Goal: Task Accomplishment & Management: Use online tool/utility

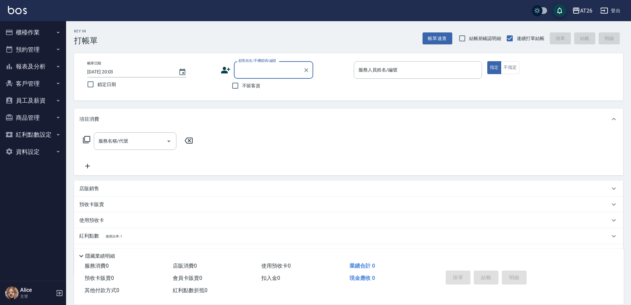
click at [49, 36] on button "櫃檯作業" at bounding box center [33, 32] width 61 height 17
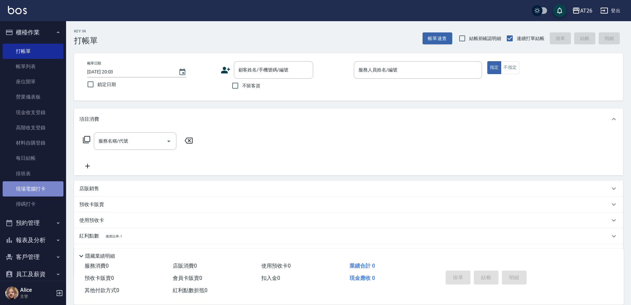
click at [44, 183] on link "現場電腦打卡" at bounding box center [33, 188] width 61 height 15
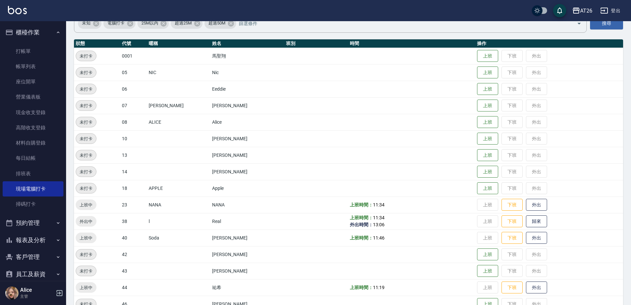
scroll to position [83, 0]
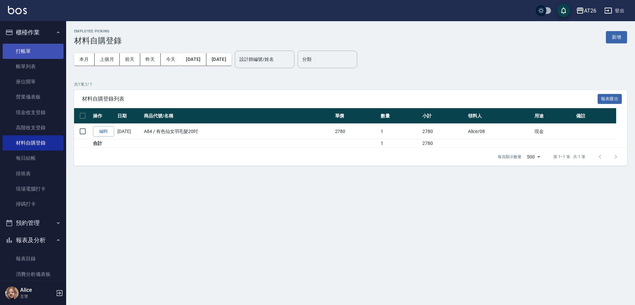
click at [27, 53] on link "打帳單" at bounding box center [33, 51] width 61 height 15
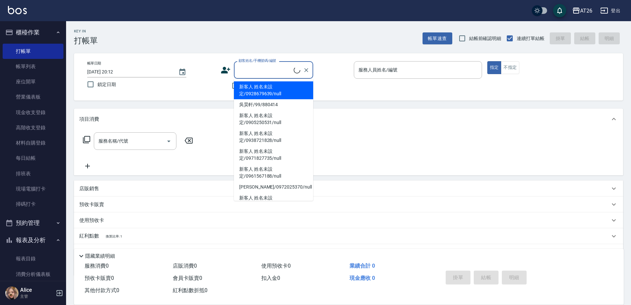
click at [276, 73] on input "顧客姓名/手機號碼/編號" at bounding box center [265, 70] width 57 height 12
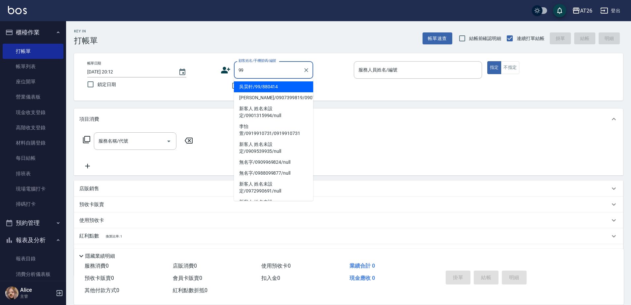
type input "吳昊軒/99/880414"
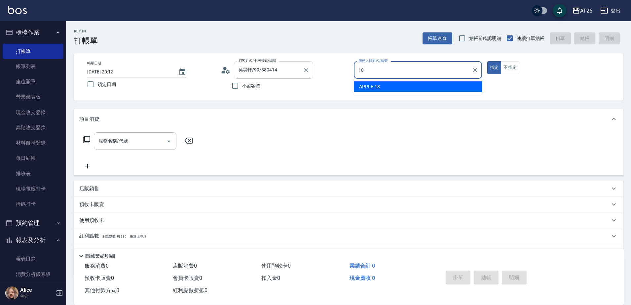
type input "18"
type button "true"
type input "APPLE-18"
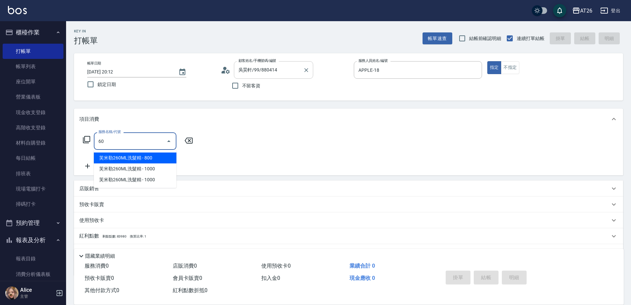
type input "601"
type input "30"
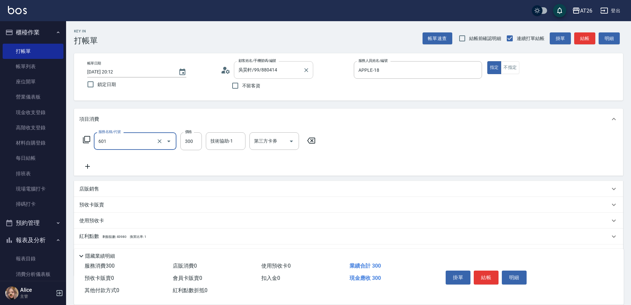
type input "自護髮(601)"
type input "11"
type input "10"
type input "11"
type input "0"
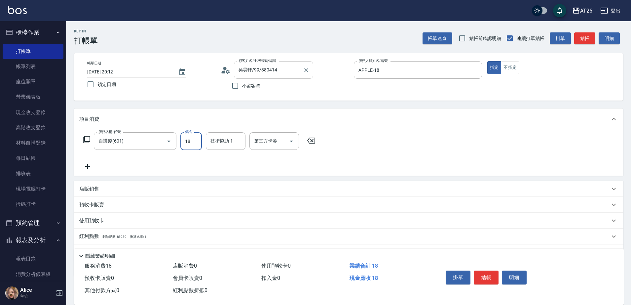
type input "180"
type input "10"
type input "1800"
type input "180"
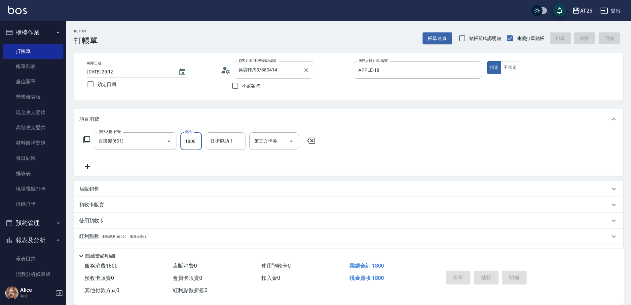
type input "2025/09/16 20:13"
type input "0"
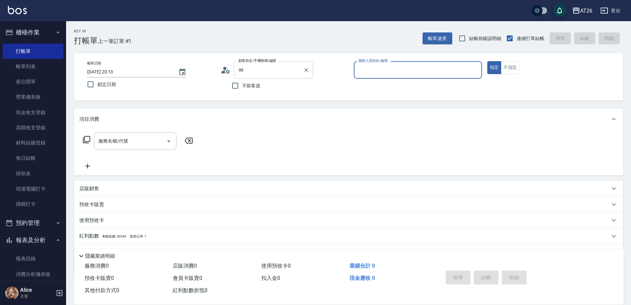
type input "吳昊軒/99/880414"
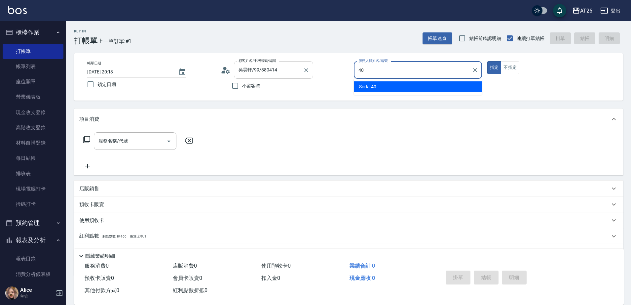
type input "Soda-40"
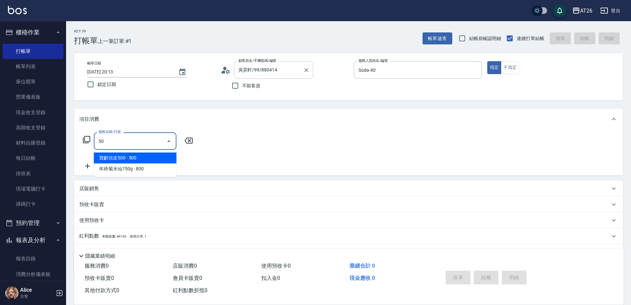
type input "501"
type input "120"
type input "染髮(501)"
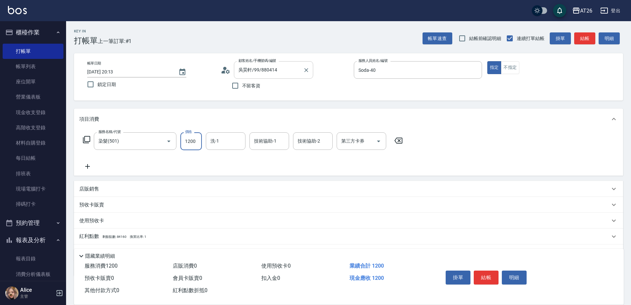
type input "3"
type input "0"
type input "368"
type input "30"
type input "3680"
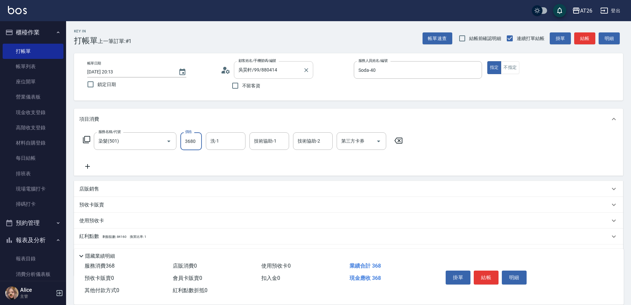
type input "360"
type input "3680"
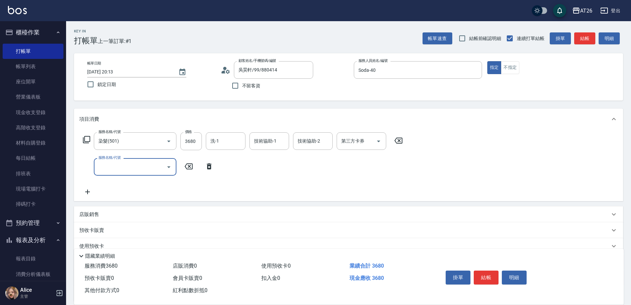
click at [212, 172] on div "服務名稱/代號 服務名稱/代號" at bounding box center [148, 167] width 138 height 18
click at [209, 171] on div "服務名稱/代號 服務名稱/代號" at bounding box center [148, 167] width 138 height 18
click at [208, 167] on icon at bounding box center [209, 166] width 5 height 6
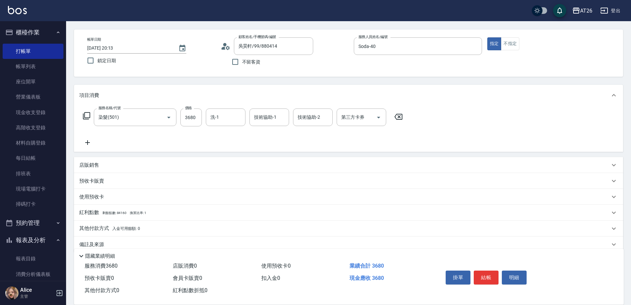
scroll to position [35, 0]
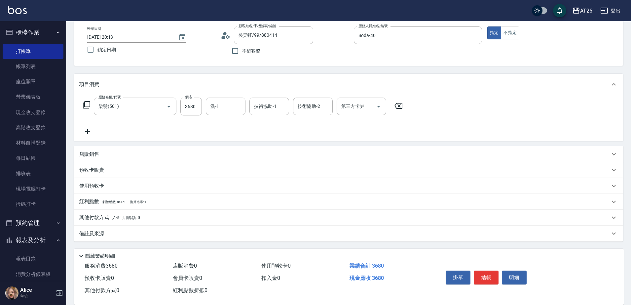
click at [101, 153] on div "店販銷售" at bounding box center [344, 154] width 531 height 7
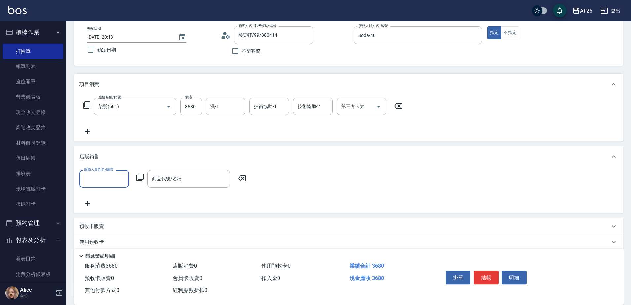
scroll to position [0, 0]
drag, startPoint x: 110, startPoint y: 185, endPoint x: 100, endPoint y: 181, distance: 10.3
click at [110, 184] on div "服務人員姓名/編號" at bounding box center [104, 179] width 50 height 18
type input "Soda-40"
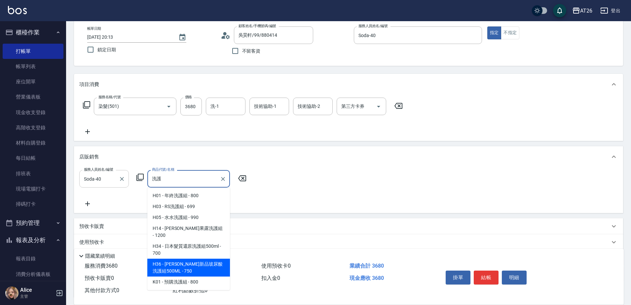
type input "喬娜斯新品玻尿酸洗護組500ML"
type input "440"
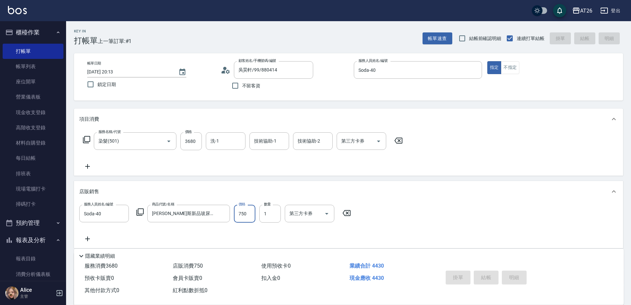
type input "2025/09/16 20:14"
type input "0"
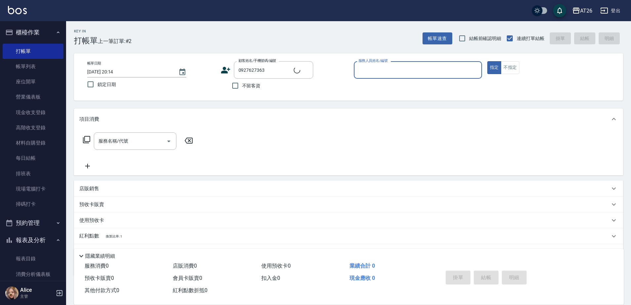
type input "新客人 姓名未設定/0927627363/null"
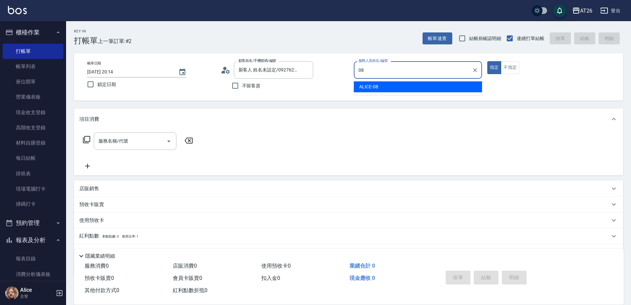
type input "ALICE-08"
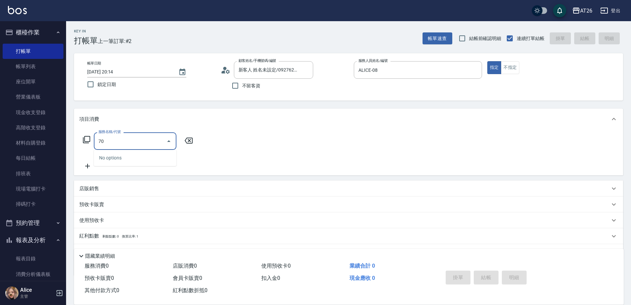
type input "704"
type input "500"
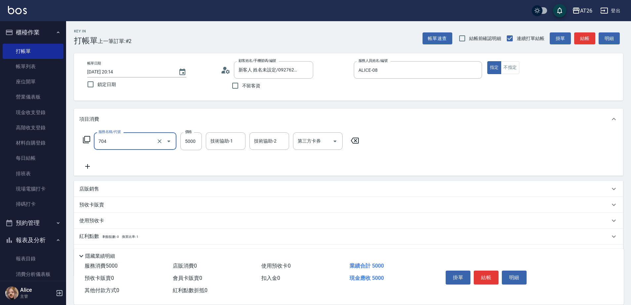
type input "新羽毛鉑金接髮調整(704)"
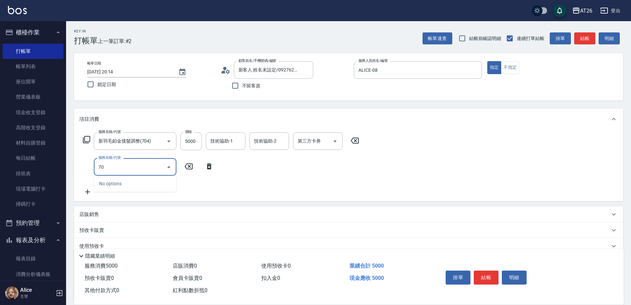
type input "703"
type input "1000"
type input "新羽毛鉑金接髮(703)"
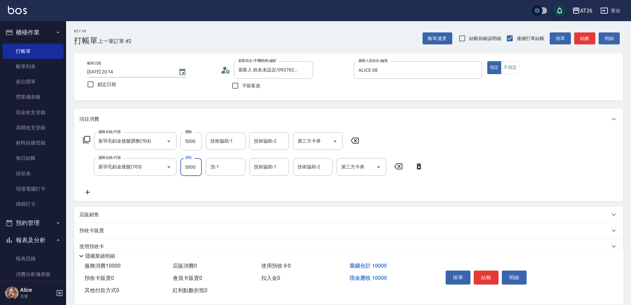
type input "7"
type input "500"
type input "7000"
type input "1200"
type input "7000"
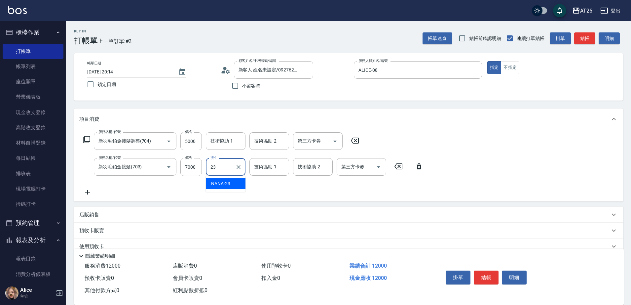
type input "NANA-23"
click at [229, 146] on input "技術協助-1" at bounding box center [226, 141] width 34 height 12
type input "NANA-23"
click at [263, 162] on div "技術協助-1 技術協助-1" at bounding box center [270, 167] width 40 height 18
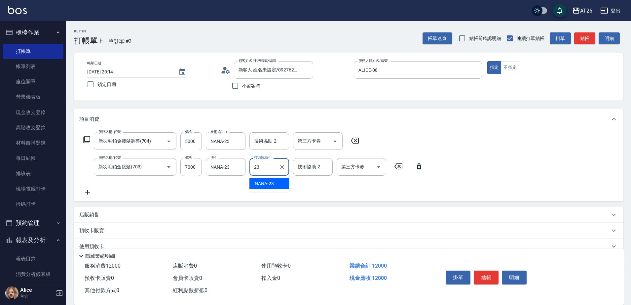
type input "NANA-23"
click at [266, 107] on div "Key In 打帳單 上一筆訂單:#2 帳單速查 結帳前確認明細 連續打單結帳 掛單 結帳 明細 帳單日期 2025/09/16 20:14 鎖定日期 顧客姓…" at bounding box center [348, 193] width 565 height 344
click at [197, 174] on input "7000" at bounding box center [190, 167] width 21 height 18
type input "4"
type input "500"
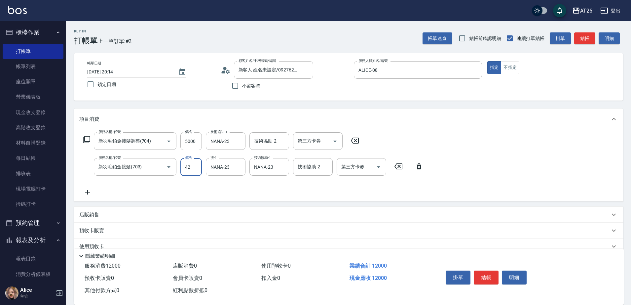
type input "422"
type input "540"
type input "4220"
type input "920"
type input "4220"
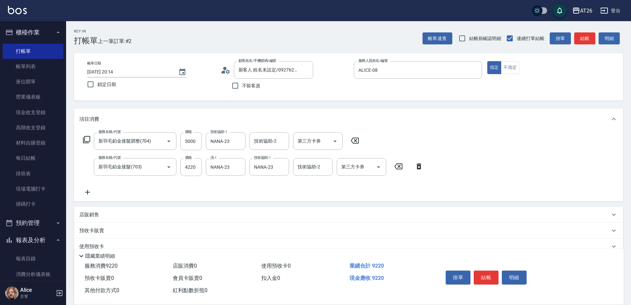
click at [192, 183] on div "服務名稱/代號 新羽毛鉑金接髮調整(704) 服務名稱/代號 價格 5000 價格 技術協助-1 NANA-23 技術協助-1 技術協助-2 技術協助-2 第…" at bounding box center [253, 164] width 348 height 64
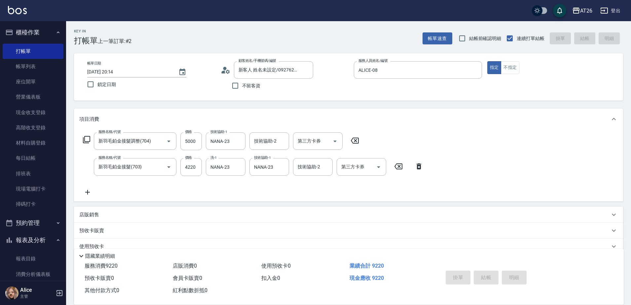
type input "2025/09/16 20:16"
type input "0"
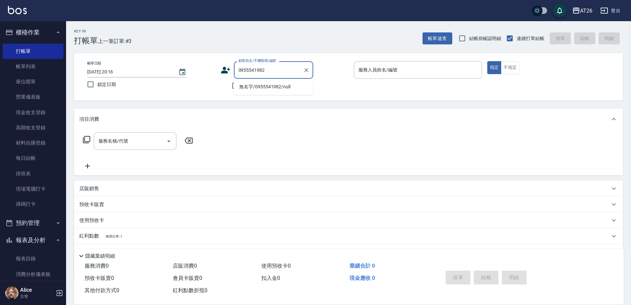
type input "無名字/0955541982/null"
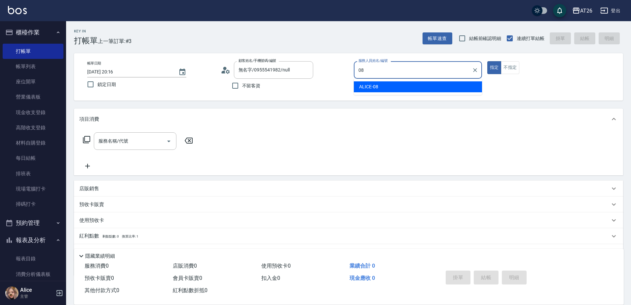
type input "ALICE-08"
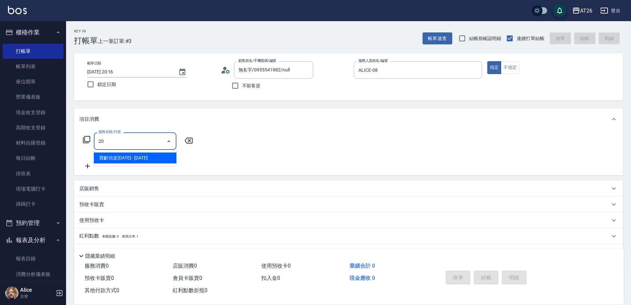
type input "201"
type input "20"
type input "洗髮(201)"
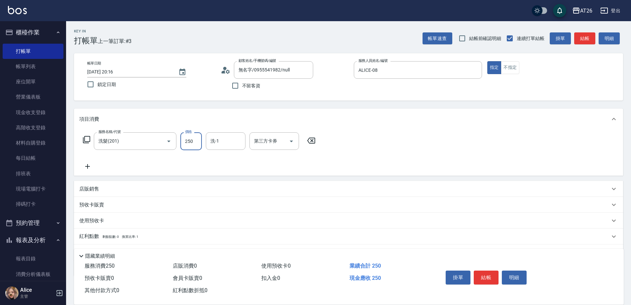
type input "4"
type input "0"
type input "400"
type input "40"
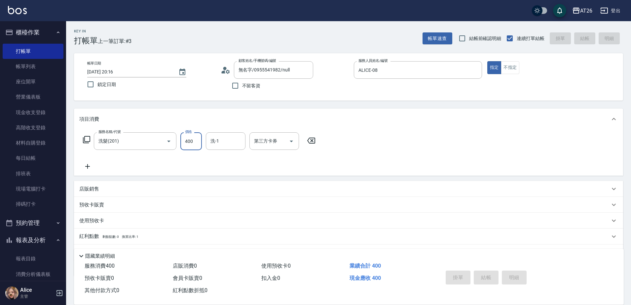
type input "2025/09/16 20:17"
type input "0"
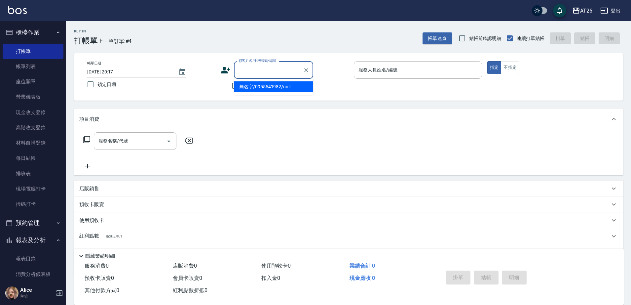
click at [289, 67] on input "顧客姓名/手機號碼/編號" at bounding box center [268, 70] width 63 height 12
type input "0978203755"
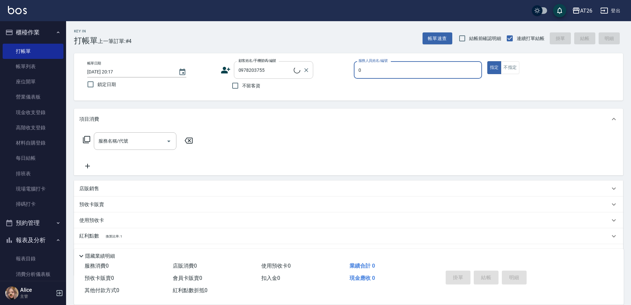
type input "05"
type input "無名字/0978203755/null"
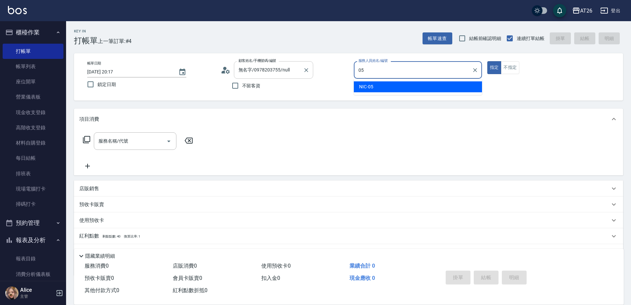
type input "NIC-05"
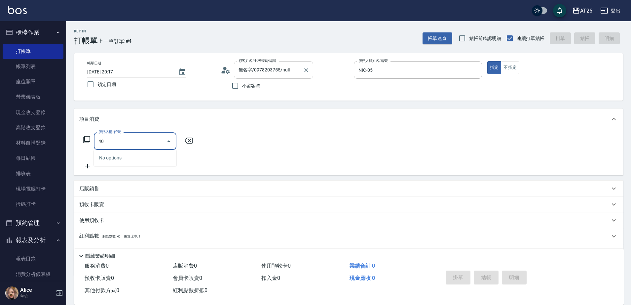
type input "401"
type input "20"
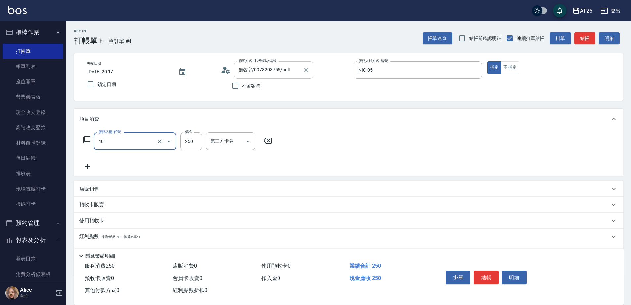
type input "剪髮(401)"
type input "7"
type input "0"
type input "700"
type input "70"
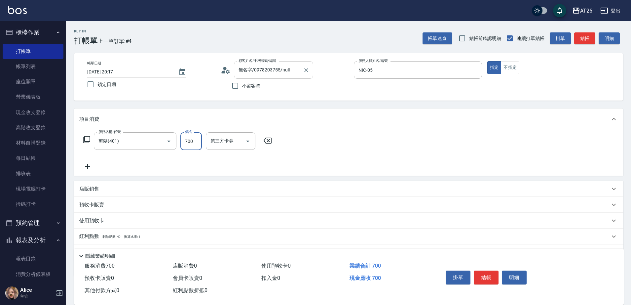
type input "700"
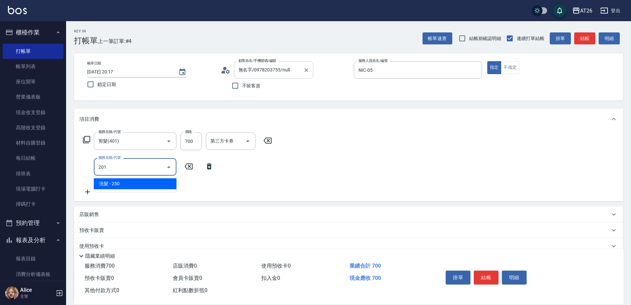
type input "201"
type input "90"
type input "洗髮(201)"
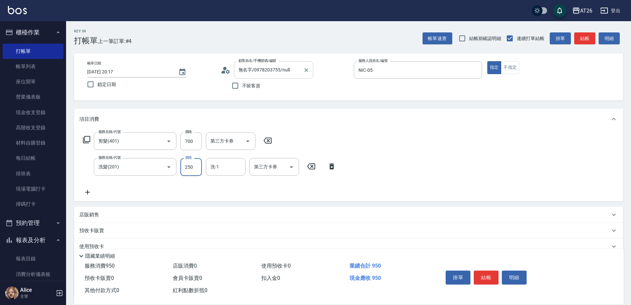
type input "0"
type input "70"
type input "0"
type input "4"
type input "祐希-44"
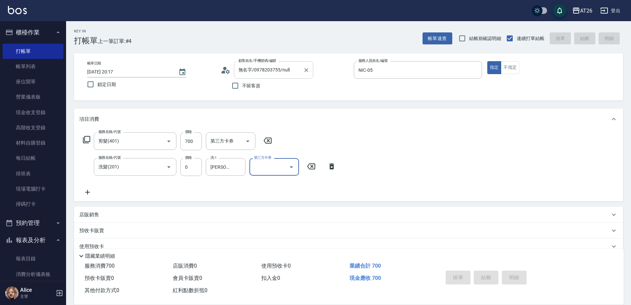
type input "2025/09/16 20:18"
type input "0"
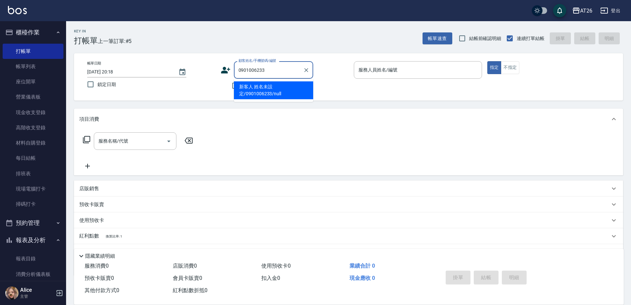
type input "新客人 姓名未設定/0901006233/null"
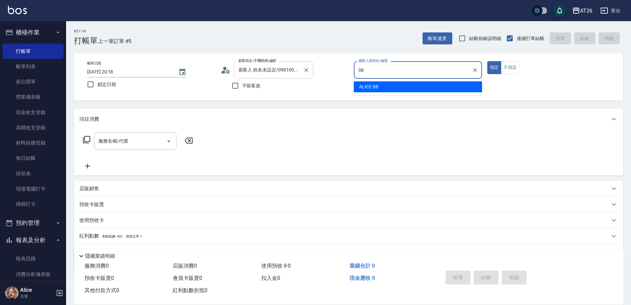
type input "ALICE-08"
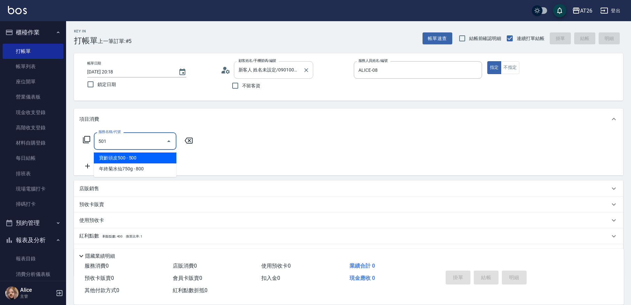
type input "染髮(501)"
type input "120"
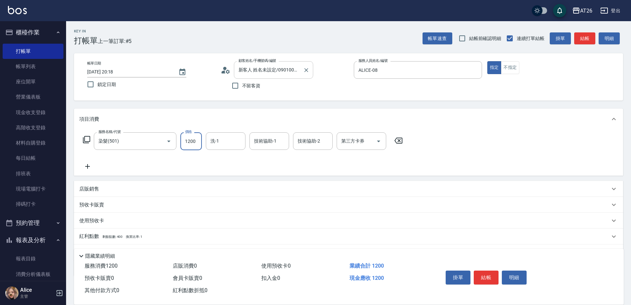
type input "2"
type input "0"
type input "200"
type input "20"
type input "2000"
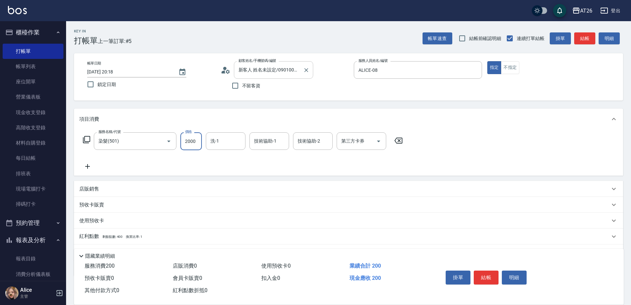
type input "200"
type input "2000"
type input "NANA-23"
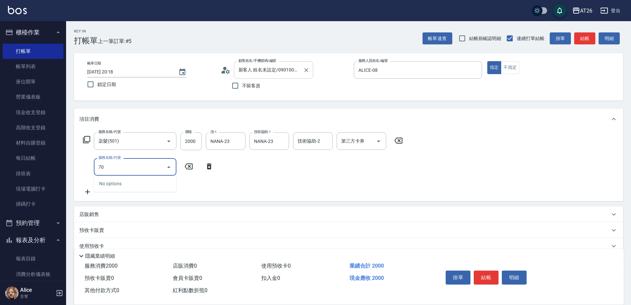
type input "704"
type input "700"
type input "新羽毛鉑金接髮調整(704)"
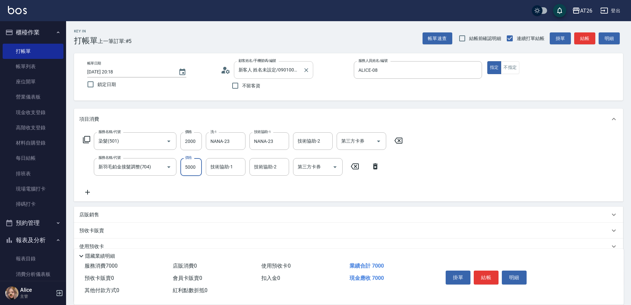
type input "5"
type input "200"
type input "50"
type input "250"
type input "5000"
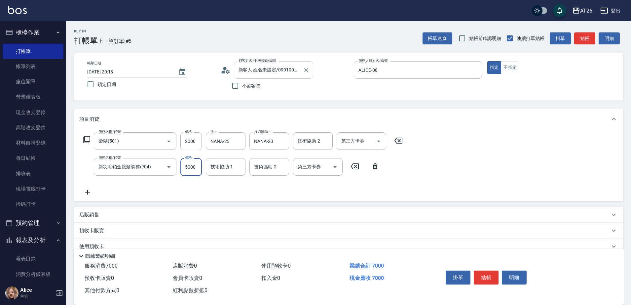
type input "700"
type input "NANA-23"
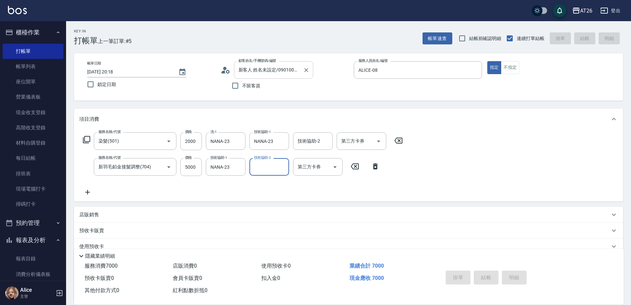
type input "0"
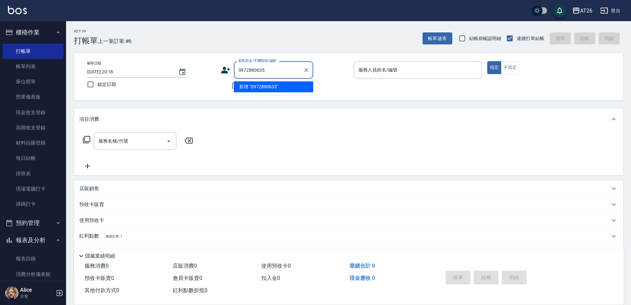
type input "0972880635"
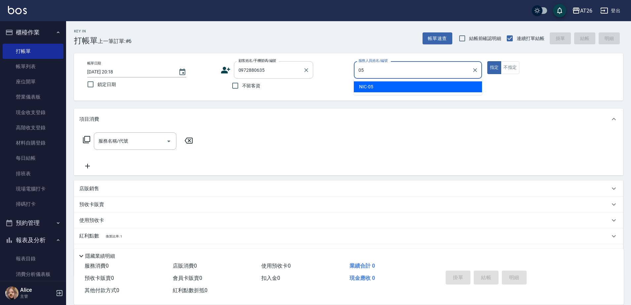
type input "NIC-05"
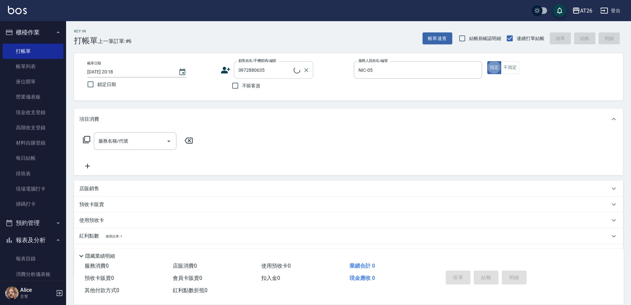
type input "新客人 姓名未設定/0972880635/null"
type input "401"
type input "20"
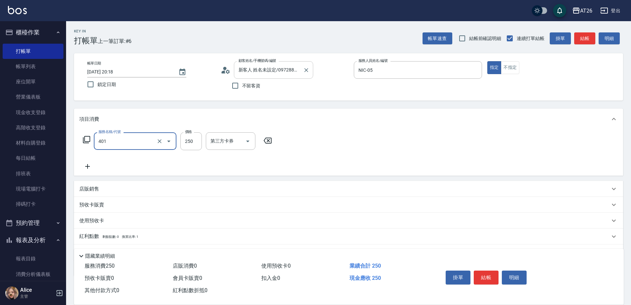
type input "剪髮(401)"
type input "6"
type input "0"
type input "600"
type input "60"
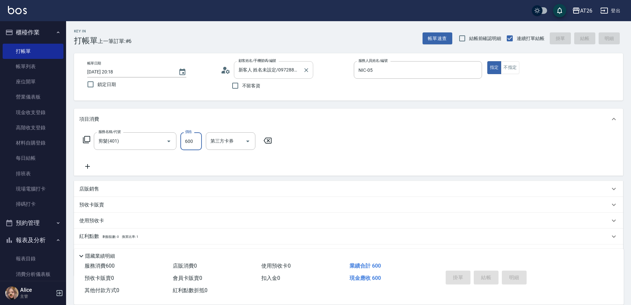
type input "0"
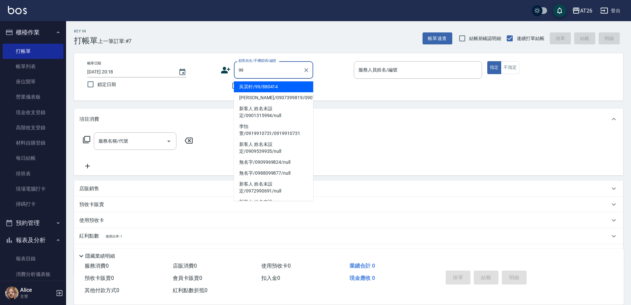
type input "吳昊軒/99/880414"
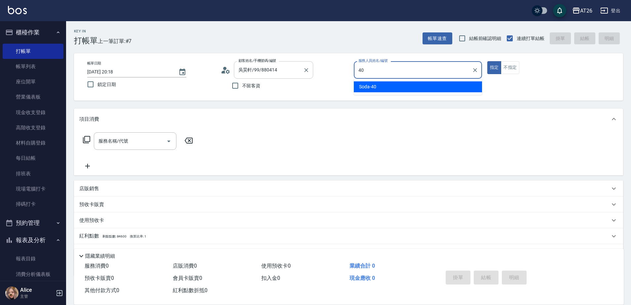
type input "Soda-40"
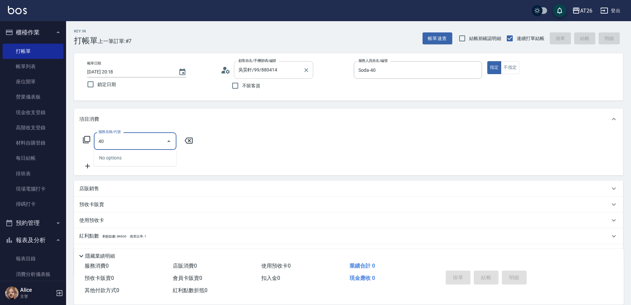
type input "401"
type input "20"
type input "剪髮(401)"
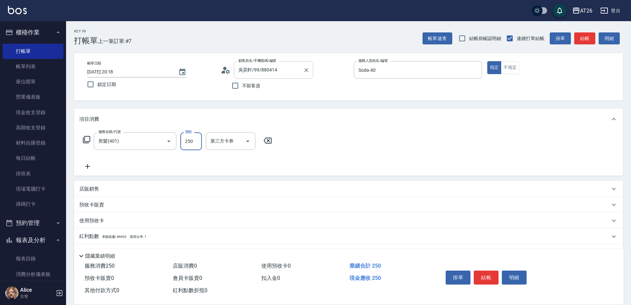
type input "5"
type input "0"
type input "500"
type input "50"
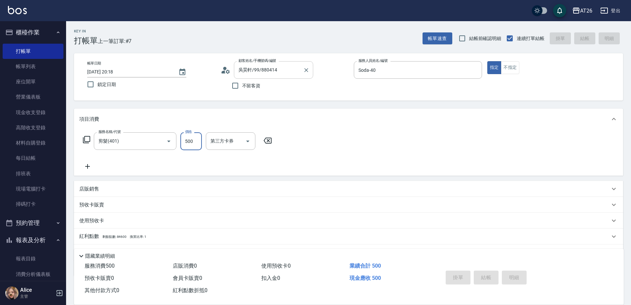
type input "2025/09/16 20:19"
type input "0"
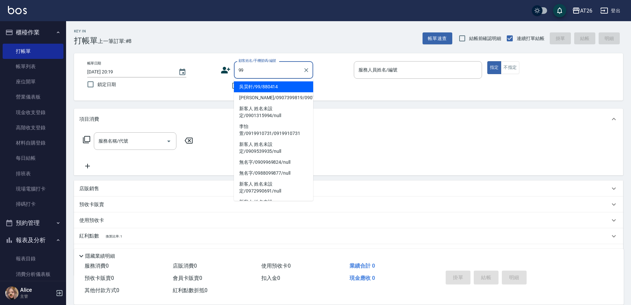
type input "吳昊軒/99/880414"
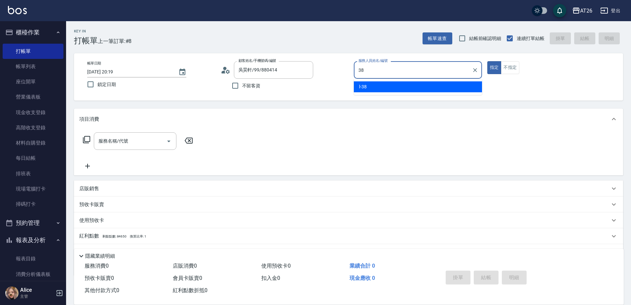
type input "l-38"
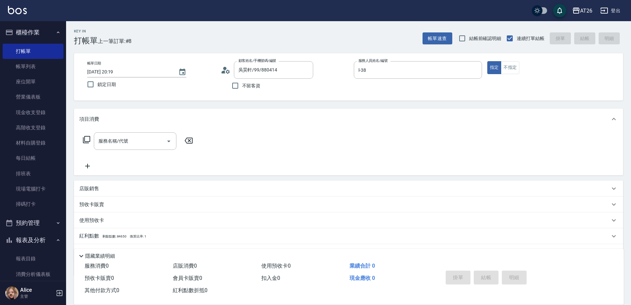
click at [520, 67] on div "指定 不指定" at bounding box center [552, 67] width 128 height 13
click at [516, 67] on button "不指定" at bounding box center [510, 67] width 19 height 13
click at [108, 140] on div "服務名稱/代號 服務名稱/代號" at bounding box center [135, 141] width 83 height 18
type input "401"
type input "20"
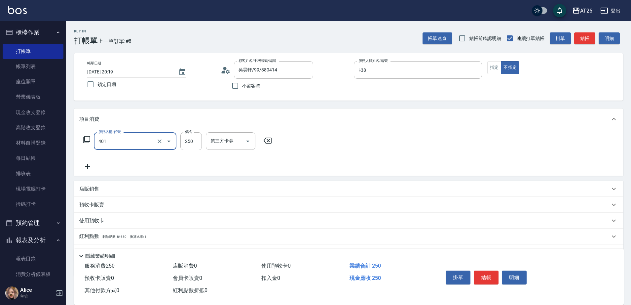
type input "剪髮(401)"
type input "7"
type input "0"
type input "700"
type input "70"
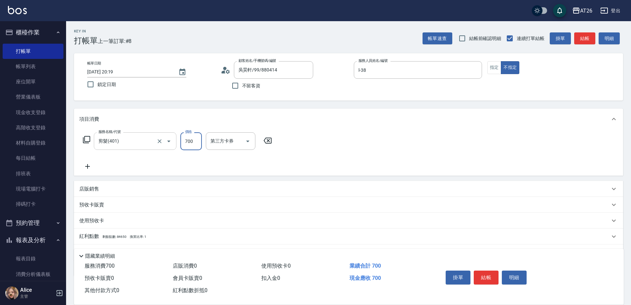
type input "700"
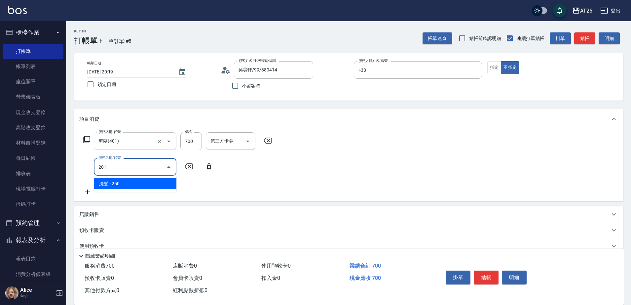
type input "201"
type input "90"
type input "洗髮(201)"
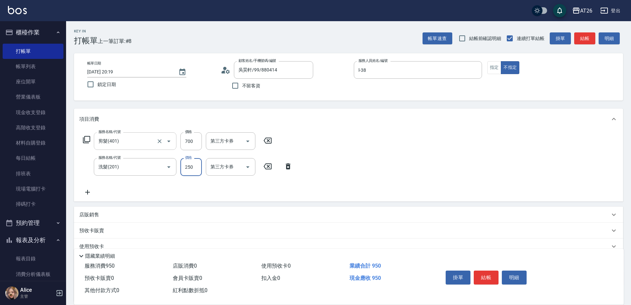
type input "0"
type input "70"
type input "0"
type input "NANA-23"
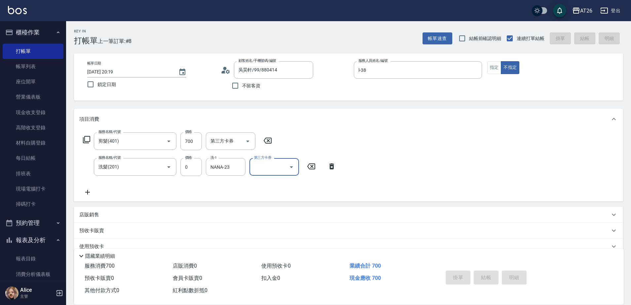
type input "2025/09/16 20:20"
type input "0"
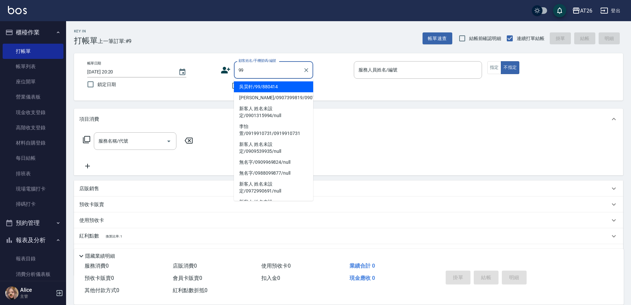
type input "吳昊軒/99/880414"
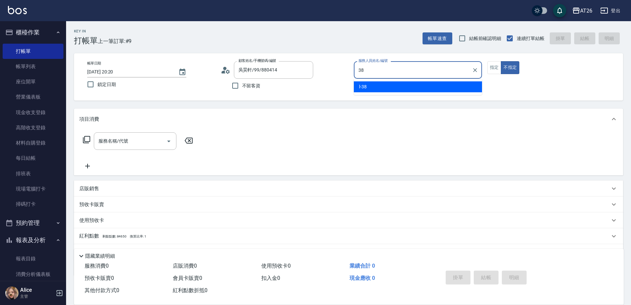
type input "38"
type button "false"
type input "l-38"
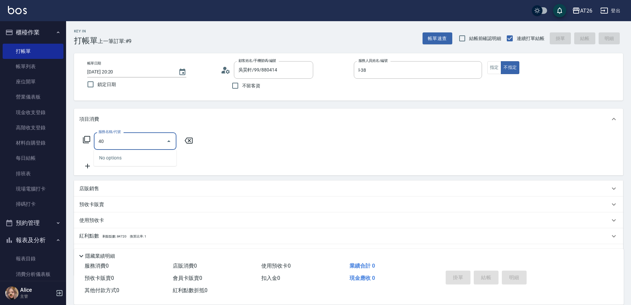
type input "401"
type input "20"
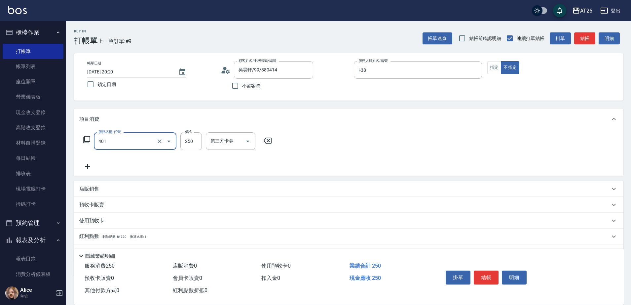
type input "剪髮(401)"
type input "7"
type input "0"
type input "700"
type input "70"
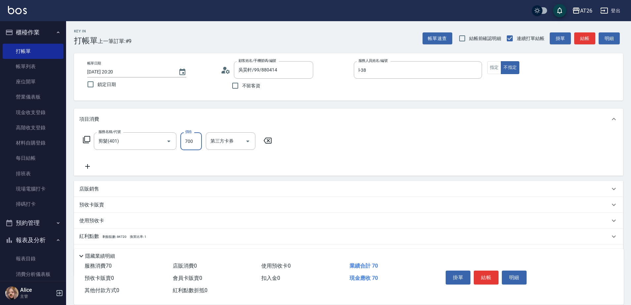
type input "700"
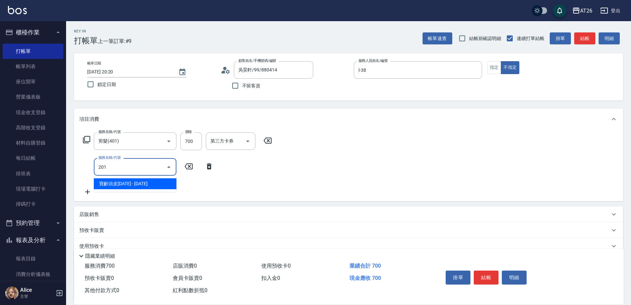
type input "201"
type input "90"
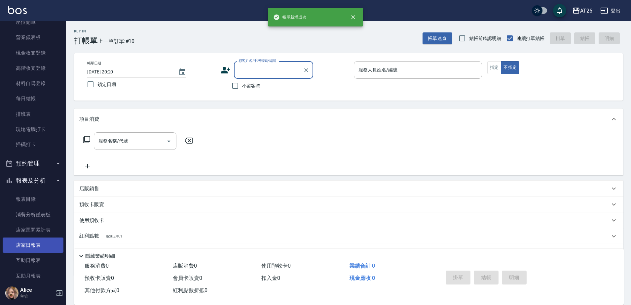
scroll to position [124, 0]
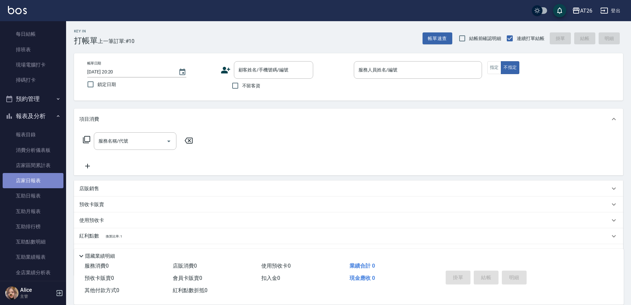
click at [39, 180] on link "店家日報表" at bounding box center [33, 180] width 61 height 15
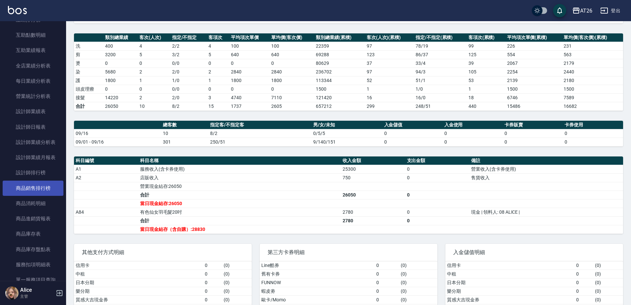
scroll to position [372, 0]
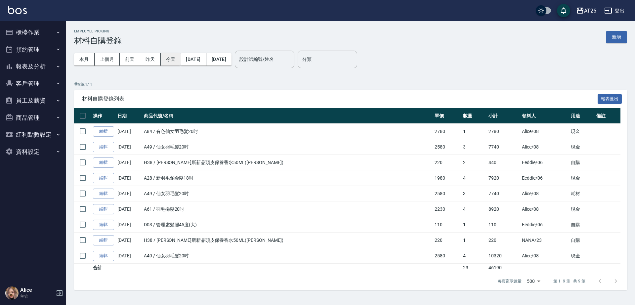
click at [168, 60] on button "今天" at bounding box center [171, 59] width 20 height 12
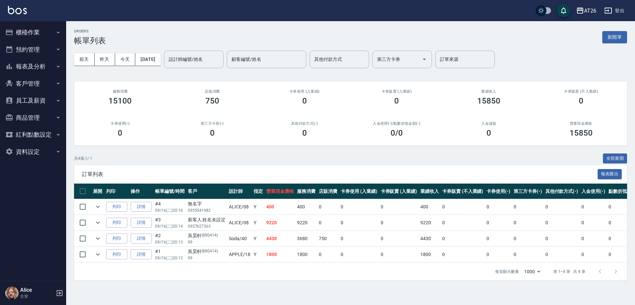
click at [136, 208] on link "詳情" at bounding box center [141, 207] width 21 height 10
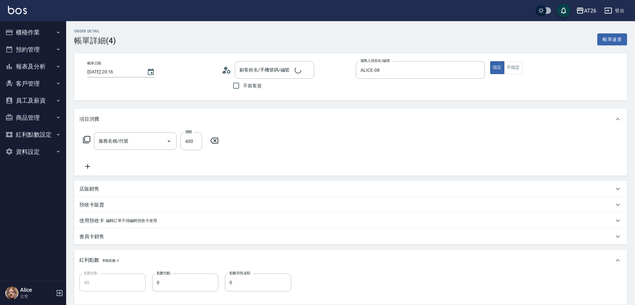
type input "2025/09/16 20:16"
type input "ALICE-08"
type input "40"
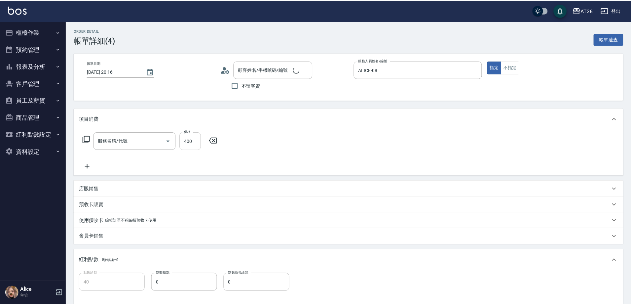
scroll to position [20, 0]
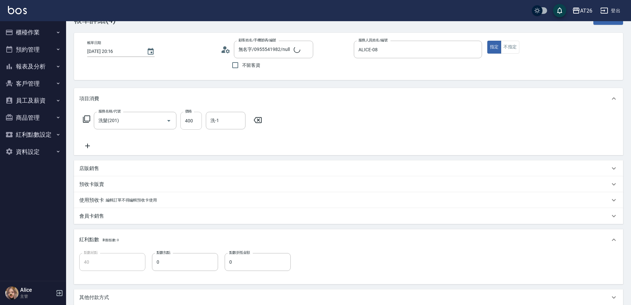
type input "無名字/0955541982/null"
type input "洗髮(201)"
click at [219, 119] on input "洗-1" at bounding box center [226, 121] width 34 height 12
type input "NANA-23"
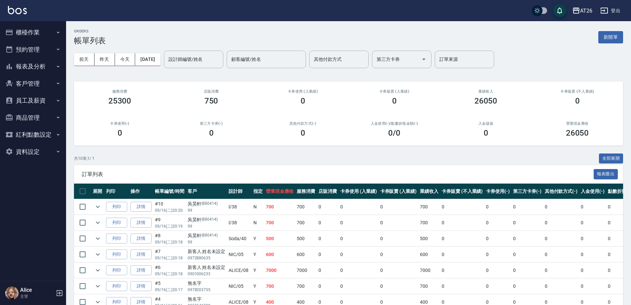
click at [140, 212] on td "詳情" at bounding box center [141, 207] width 24 height 16
click at [140, 211] on link "詳情" at bounding box center [141, 207] width 21 height 10
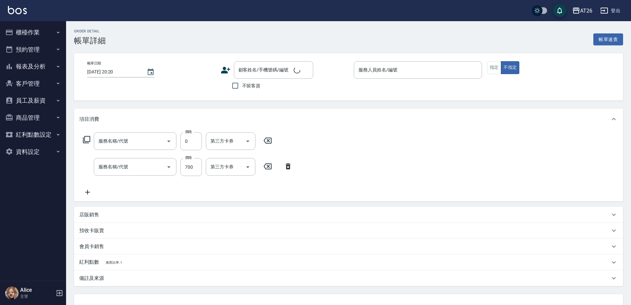
type input "l-38"
type input "70"
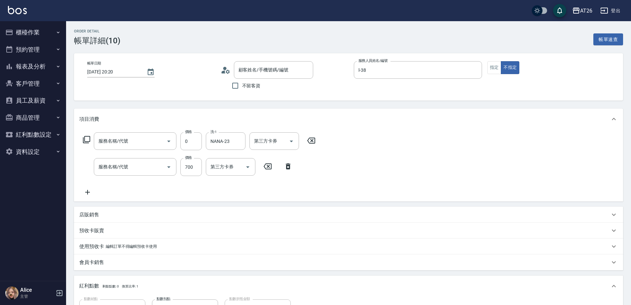
type input "洗髮(201)"
type input "剪髮(401)"
type input "吳昊軒/99/880414"
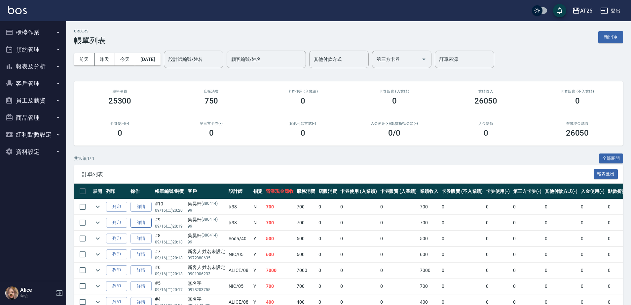
click at [144, 226] on link "詳情" at bounding box center [141, 222] width 21 height 10
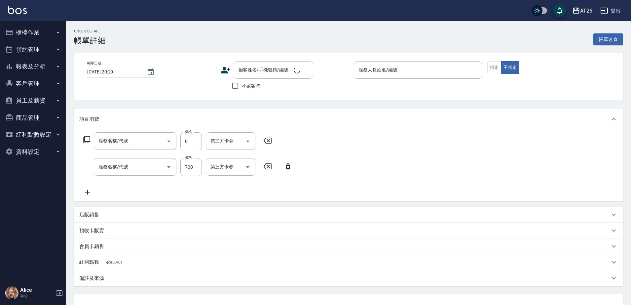
type input "洗髮(201)"
type input "剪髮(401)"
type input "[DATE] 20:19"
type input "l-38"
type input "70"
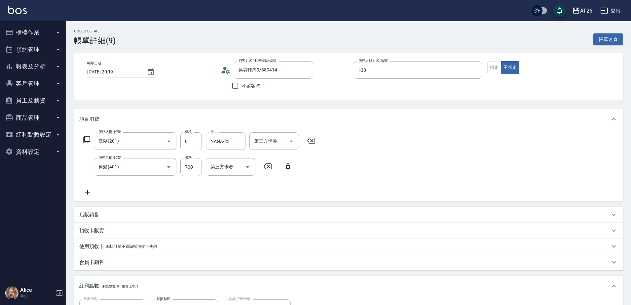
type input "吳昊軒/99/880414"
click at [237, 142] on icon "Clear" at bounding box center [238, 141] width 7 height 7
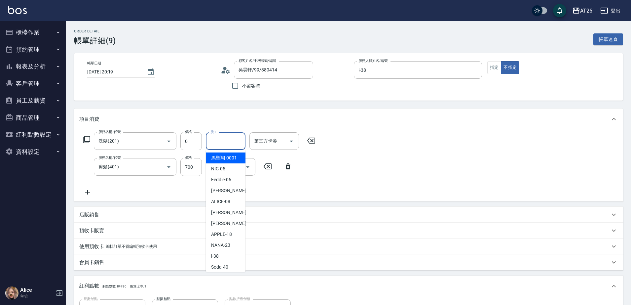
click at [226, 141] on input "洗-1" at bounding box center [226, 141] width 34 height 12
type input "[PERSON_NAME]-44"
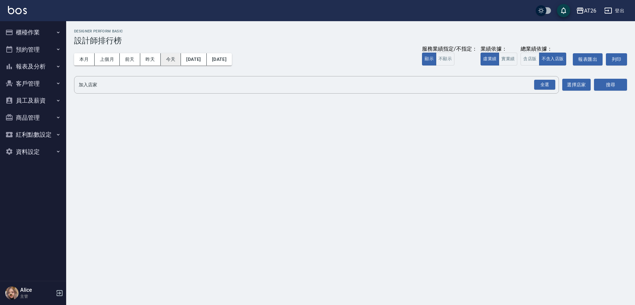
click at [154, 55] on button "昨天" at bounding box center [150, 59] width 20 height 12
click at [166, 60] on button "今天" at bounding box center [171, 59] width 20 height 12
click at [510, 57] on button "實業績" at bounding box center [507, 59] width 19 height 13
click at [543, 91] on button "全選" at bounding box center [544, 84] width 24 height 13
click at [542, 89] on div "全選" at bounding box center [544, 85] width 21 height 10
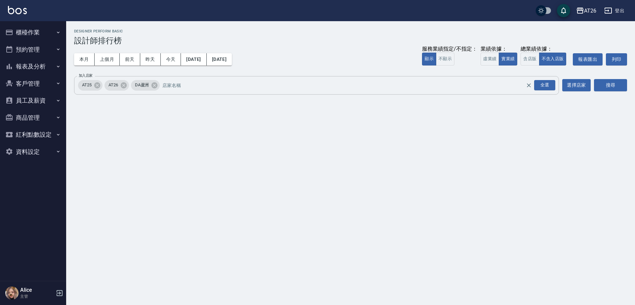
click at [151, 84] on span "DA蘆洲" at bounding box center [142, 85] width 22 height 7
click at [153, 82] on icon at bounding box center [154, 85] width 7 height 7
click at [98, 85] on icon at bounding box center [97, 85] width 6 height 6
click at [616, 88] on button "搜尋" at bounding box center [610, 85] width 33 height 12
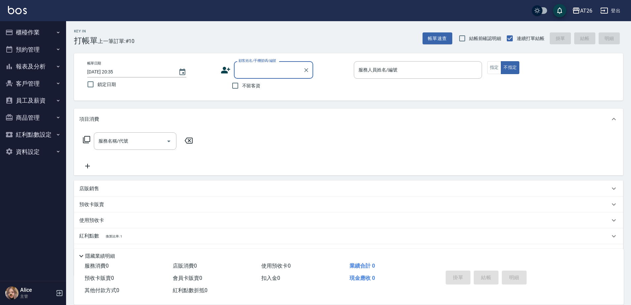
click at [23, 29] on button "櫃檯作業" at bounding box center [33, 32] width 61 height 17
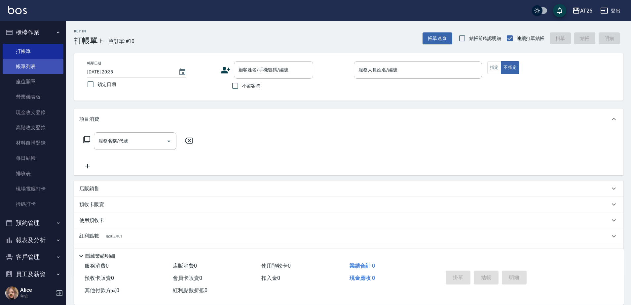
click at [48, 60] on link "帳單列表" at bounding box center [33, 66] width 61 height 15
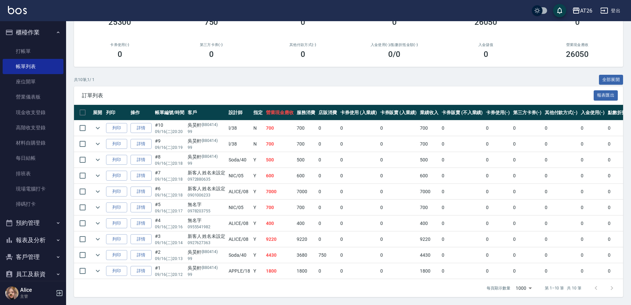
scroll to position [85, 0]
click at [145, 234] on link "詳情" at bounding box center [141, 239] width 21 height 10
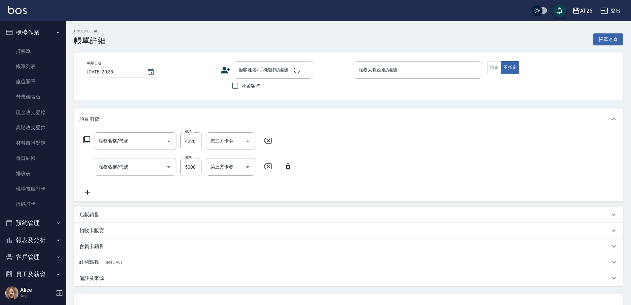
type input "新羽毛鉑金接髮(703)"
type input "新羽毛鉑金接髮調整(704)"
type input "2025/09/16 20:14"
type input "ALICE-08"
type input "920"
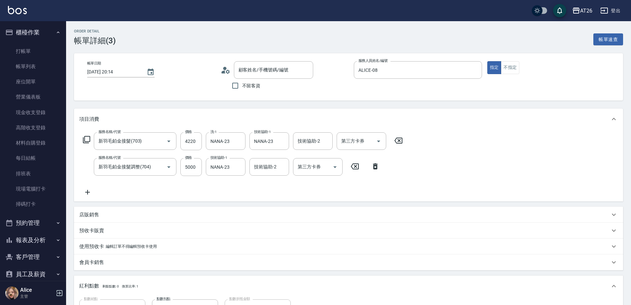
type input "新客人 姓名未設定/0927627363/null"
click at [396, 140] on icon at bounding box center [398, 141] width 17 height 8
type input "500"
click at [116, 142] on div "服務名稱/代號 服務名稱/代號" at bounding box center [135, 141] width 83 height 18
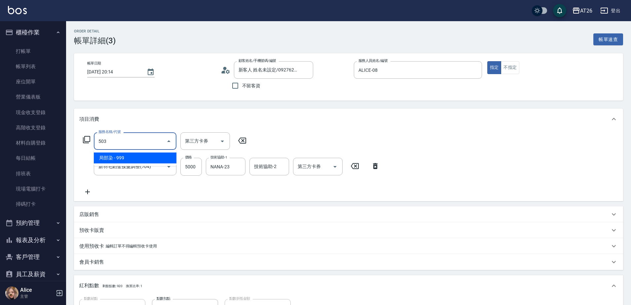
type input "503"
type input "590"
type input "局部染(503)"
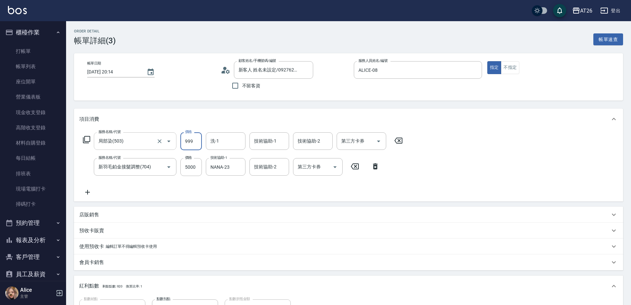
type input "1"
type input "500"
type input "100"
type input "510"
type input "1000"
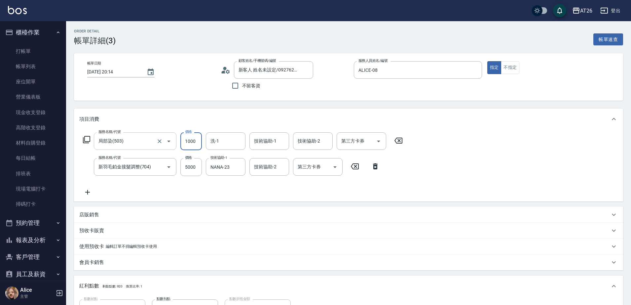
type input "600"
type input "1000"
type input "NANA-23"
click at [309, 107] on div "Order detail 帳單詳細 (3) 帳單速查 帳單日期 2025/09/16 20:14 顧客姓名/手機號碼/編號 新客人 姓名未設定/0927627…" at bounding box center [348, 228] width 565 height 415
click at [188, 166] on input "5000" at bounding box center [190, 167] width 21 height 18
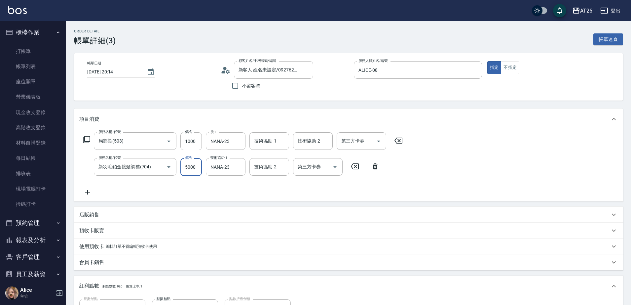
type input "9"
type input "100"
type input "922"
type input "190"
type input "9220"
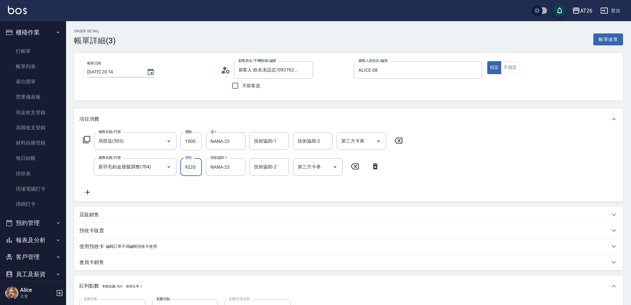
type input "1020"
type input "9220"
click at [280, 102] on div "Order detail 帳單詳細 (3) 帳單速查 帳單日期 2025/09/16 20:14 顧客姓名/手機號碼/編號 新客人 姓名未設定/0927627…" at bounding box center [348, 228] width 565 height 415
click at [271, 147] on div "技術協助-1" at bounding box center [270, 141] width 40 height 18
type input "NANA-23"
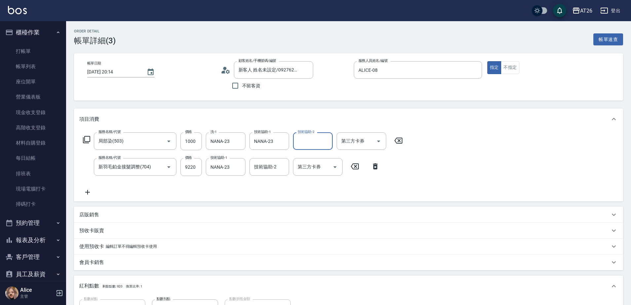
click at [293, 101] on div "Order detail 帳單詳細 (3) 帳單速查 帳單日期 2025/09/16 20:14 顧客姓名/手機號碼/編號 新客人 姓名未設定/0927627…" at bounding box center [348, 228] width 565 height 415
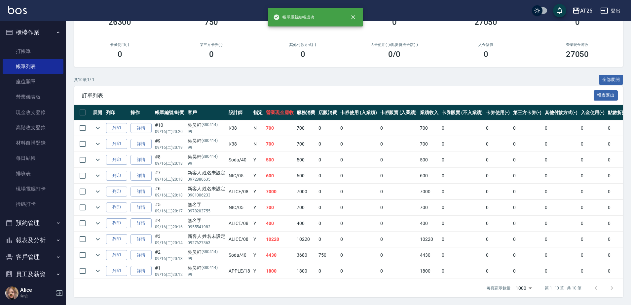
scroll to position [85, 0]
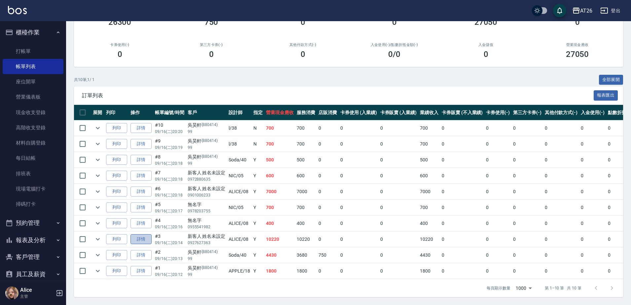
click at [135, 234] on link "詳情" at bounding box center [141, 239] width 21 height 10
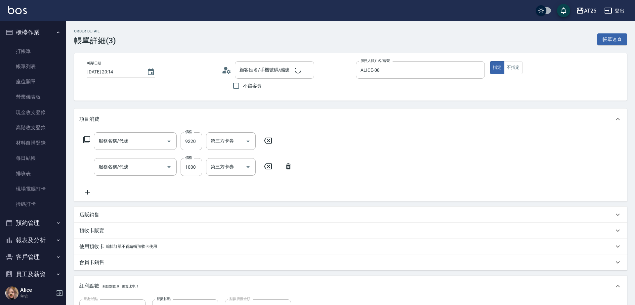
type input "2025/09/16 20:14"
type input "ALICE-08"
type input "1020"
type input "新客人 姓名未設定/0927627363/null"
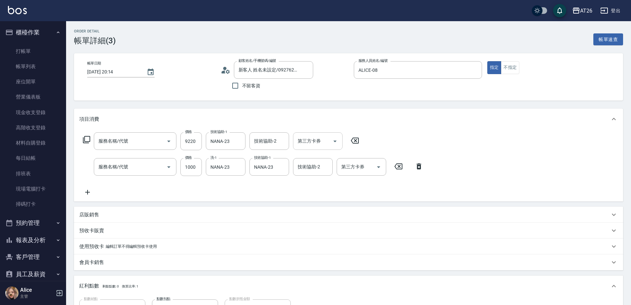
type input "新羽毛鉑金接髮調整(704)"
type input "局部染(503)"
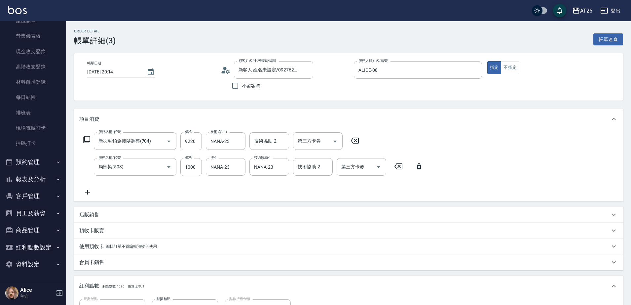
click at [43, 178] on button "報表及分析" at bounding box center [33, 179] width 61 height 17
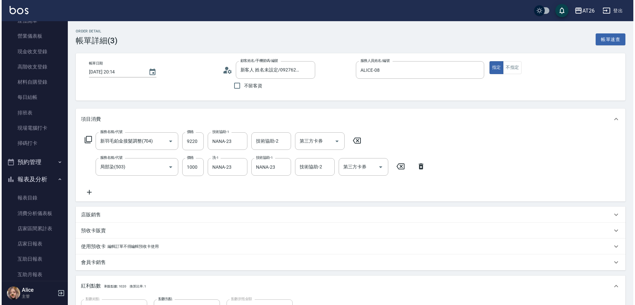
scroll to position [185, 0]
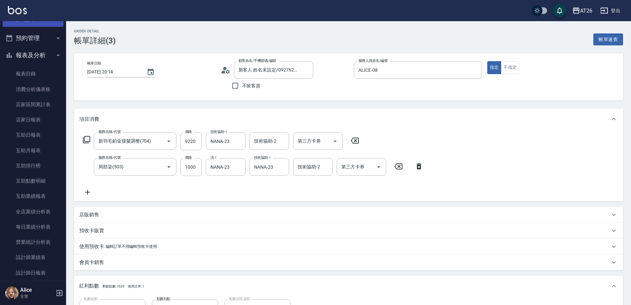
click at [25, 26] on link "掃碼打卡" at bounding box center [33, 19] width 61 height 15
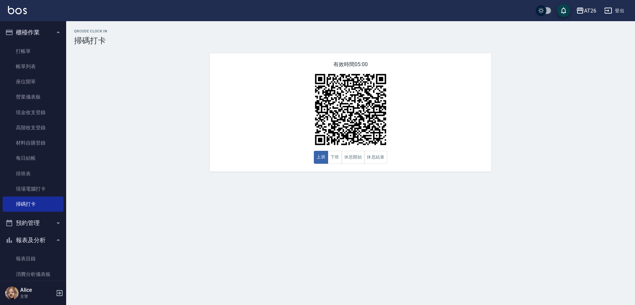
click at [38, 32] on button "櫃檯作業" at bounding box center [33, 32] width 61 height 17
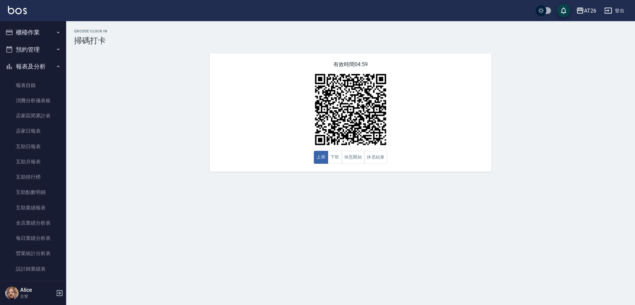
click at [38, 34] on button "櫃檯作業" at bounding box center [33, 32] width 61 height 17
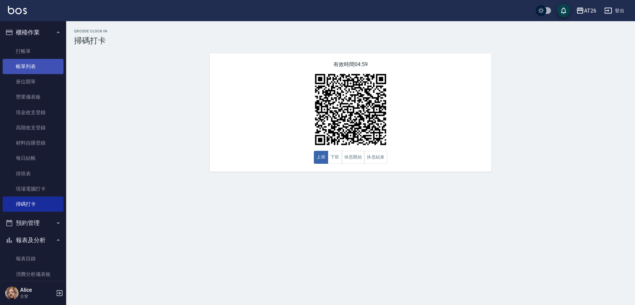
click at [30, 64] on link "帳單列表" at bounding box center [33, 66] width 61 height 15
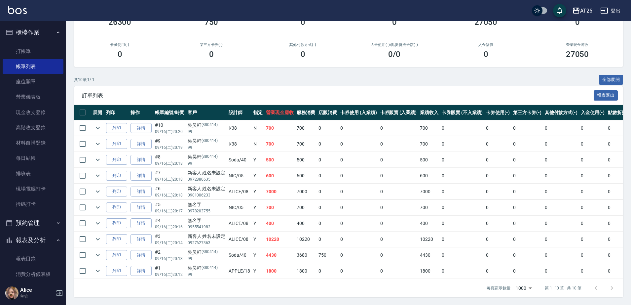
scroll to position [85, 0]
click at [148, 186] on link "詳情" at bounding box center [141, 191] width 21 height 10
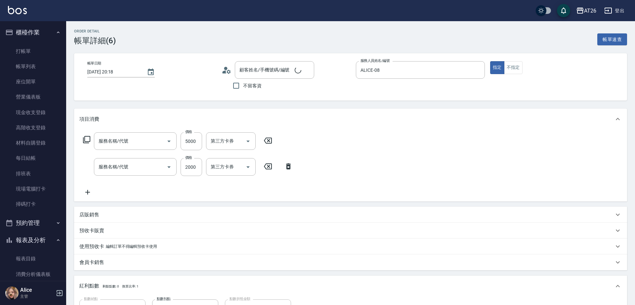
type input "2025/09/16 20:18"
type input "ALICE-08"
type input "700"
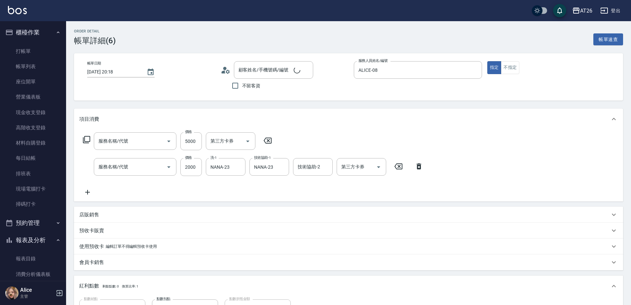
type input "新客人 姓名未設定/0901006233/null"
type input "新羽毛鉑金接髮調整(704)"
type input "染髮(501)"
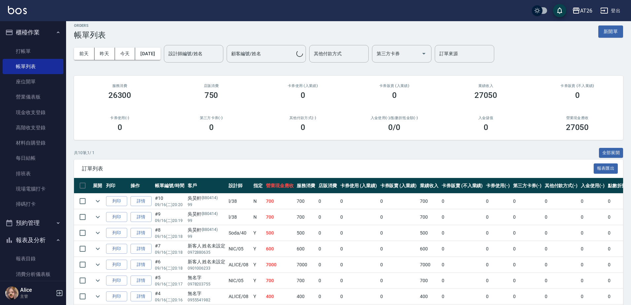
scroll to position [85, 0]
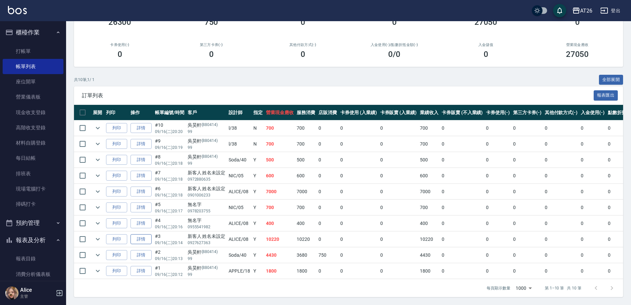
click at [143, 234] on link "詳情" at bounding box center [141, 239] width 21 height 10
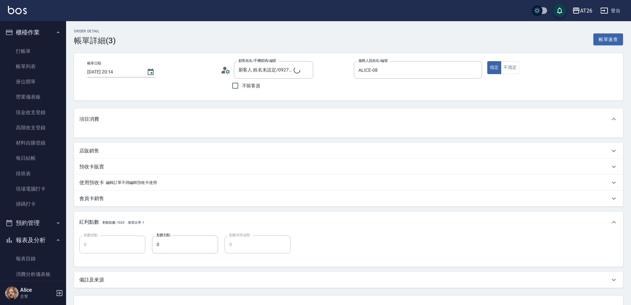
type input "新客人 姓名未設定/0927627363/null"
type input "1020"
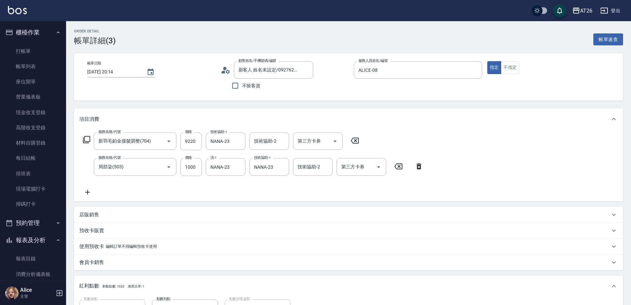
click at [320, 102] on div "Order detail 帳單詳細 (3) 帳單速查 帳單日期 2025/09/16 20:14 顧客姓名/手機號碼/編號 新客人 姓名未設定/0927627…" at bounding box center [348, 228] width 565 height 415
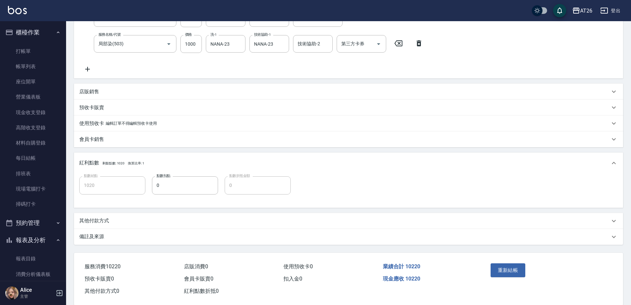
scroll to position [134, 0]
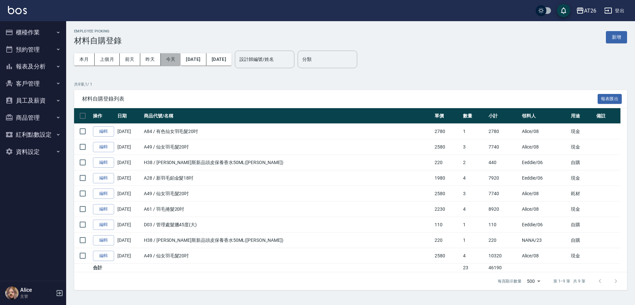
click at [170, 58] on button "今天" at bounding box center [171, 59] width 20 height 12
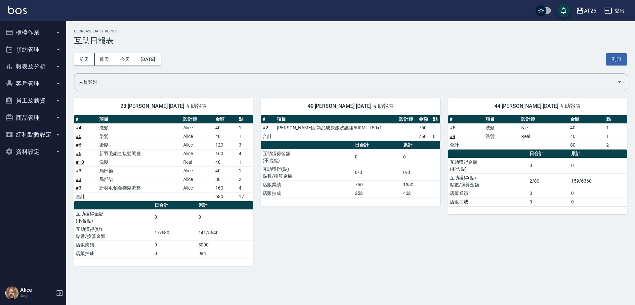
click at [48, 67] on button "報表及分析" at bounding box center [33, 66] width 61 height 17
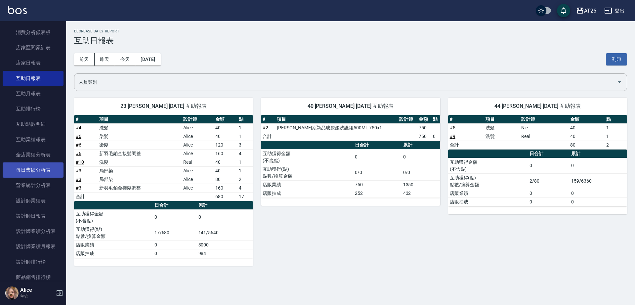
scroll to position [83, 0]
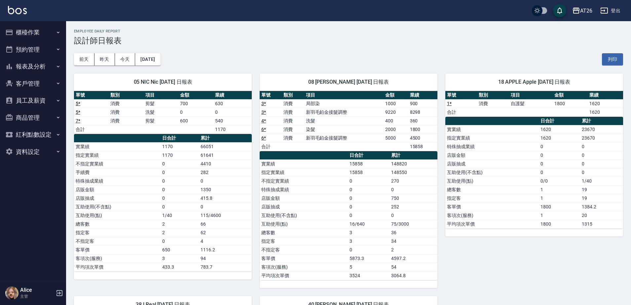
click at [46, 60] on button "報表及分析" at bounding box center [33, 66] width 61 height 17
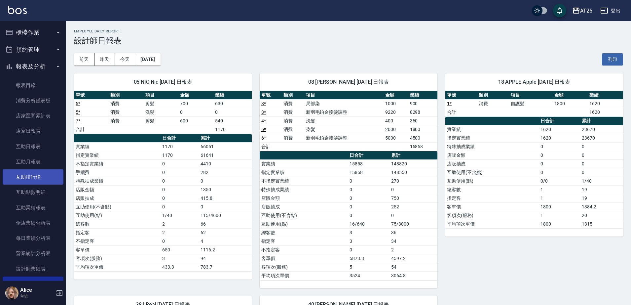
click at [34, 177] on link "互助排行榜" at bounding box center [33, 176] width 61 height 15
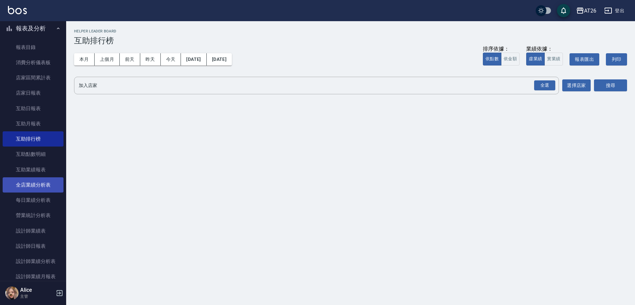
scroll to position [83, 0]
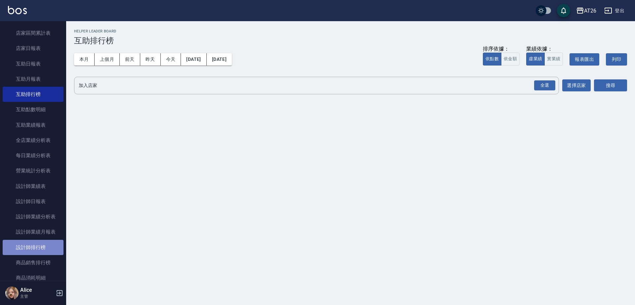
click at [45, 243] on link "設計師排行榜" at bounding box center [33, 247] width 61 height 15
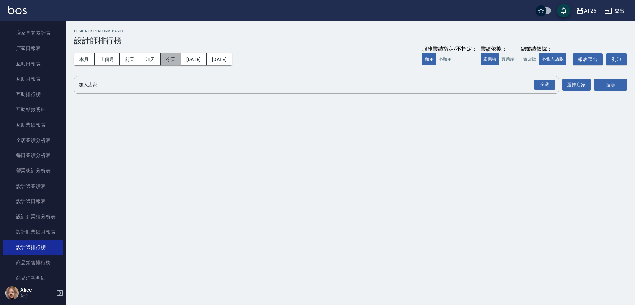
click at [172, 61] on button "今天" at bounding box center [171, 59] width 20 height 12
click at [509, 62] on button "實業績" at bounding box center [507, 59] width 19 height 13
click at [540, 84] on div "全選" at bounding box center [544, 85] width 21 height 10
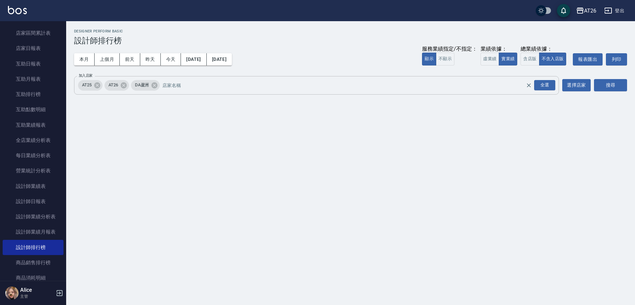
click at [151, 87] on span "DA蘆洲" at bounding box center [142, 85] width 22 height 7
click at [154, 86] on icon at bounding box center [154, 85] width 7 height 7
click at [99, 83] on icon at bounding box center [97, 85] width 6 height 6
click at [592, 82] on div "加入店家 AT26 全選 加入店家 選擇店家 搜尋" at bounding box center [350, 85] width 553 height 19
click at [594, 82] on button "搜尋" at bounding box center [610, 85] width 33 height 12
